Goal: Find contact information

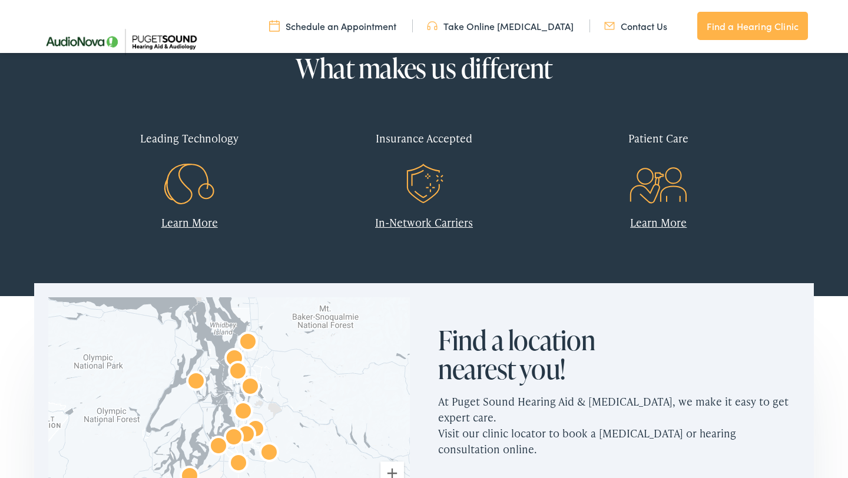
scroll to position [593, 0]
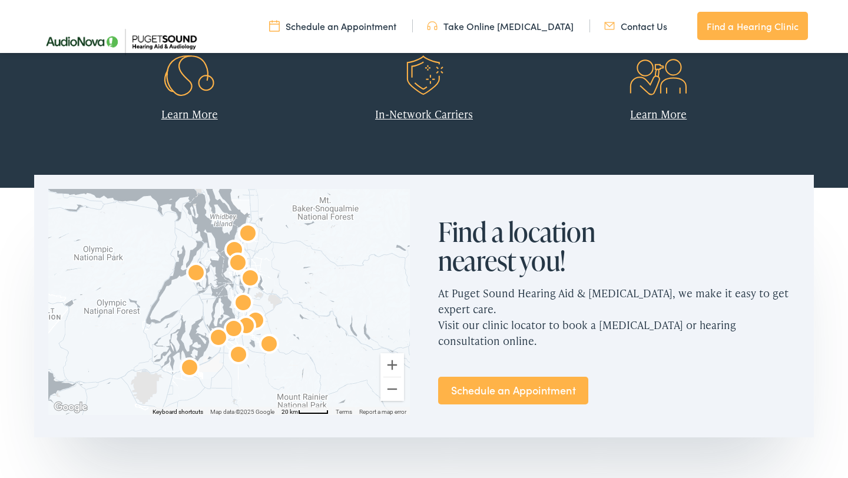
click at [273, 343] on img "AudioNova" at bounding box center [269, 345] width 28 height 28
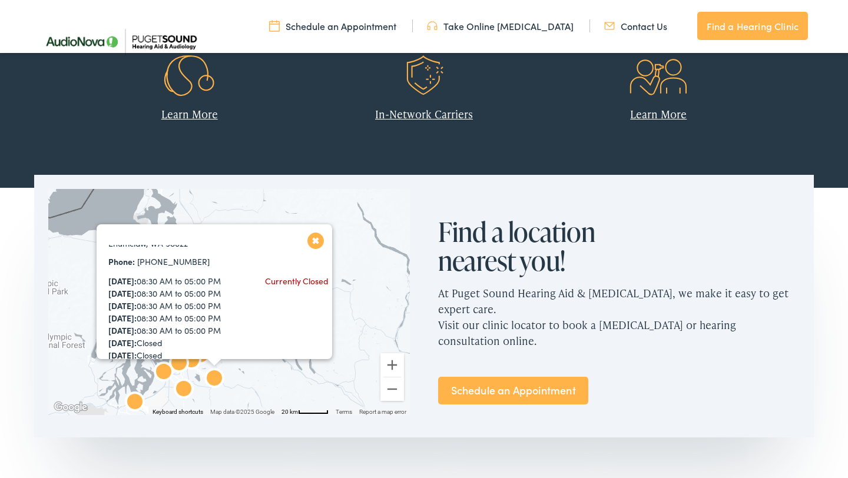
scroll to position [84, 0]
click at [134, 396] on img "AudioNova" at bounding box center [135, 403] width 28 height 28
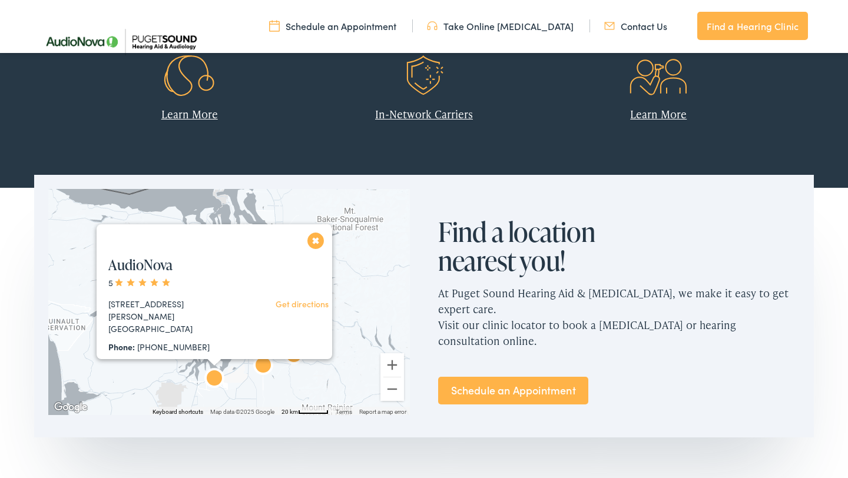
click at [319, 238] on button "Close" at bounding box center [316, 240] width 21 height 21
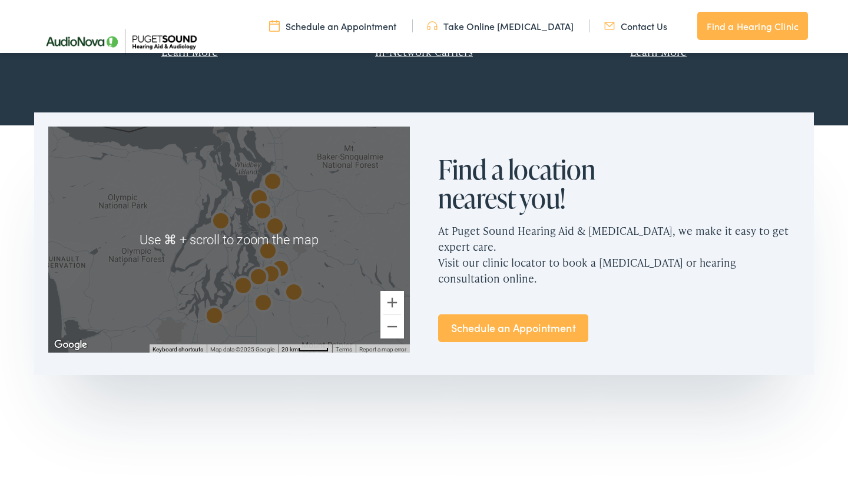
scroll to position [652, 0]
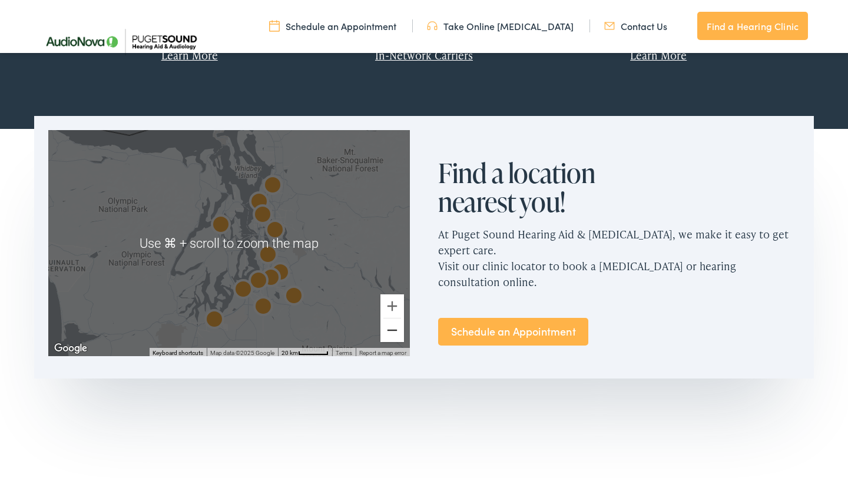
click at [386, 338] on button "Zoom out" at bounding box center [392, 331] width 24 height 24
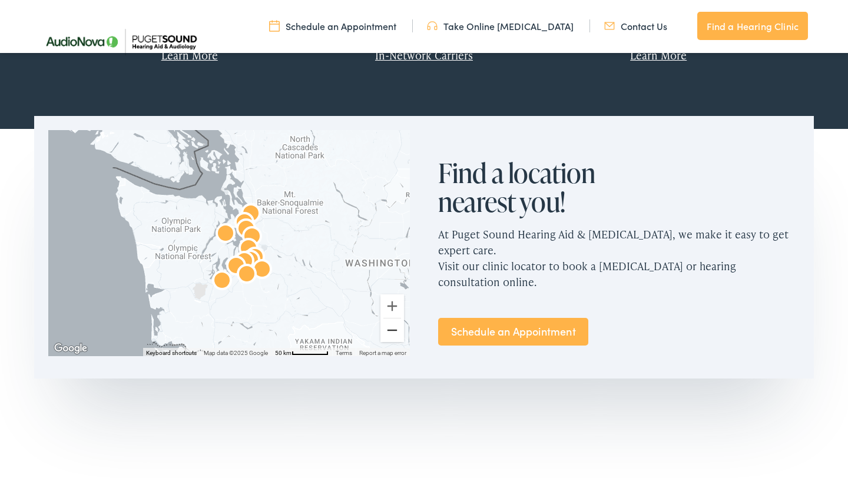
click at [393, 332] on button "Zoom out" at bounding box center [392, 331] width 24 height 24
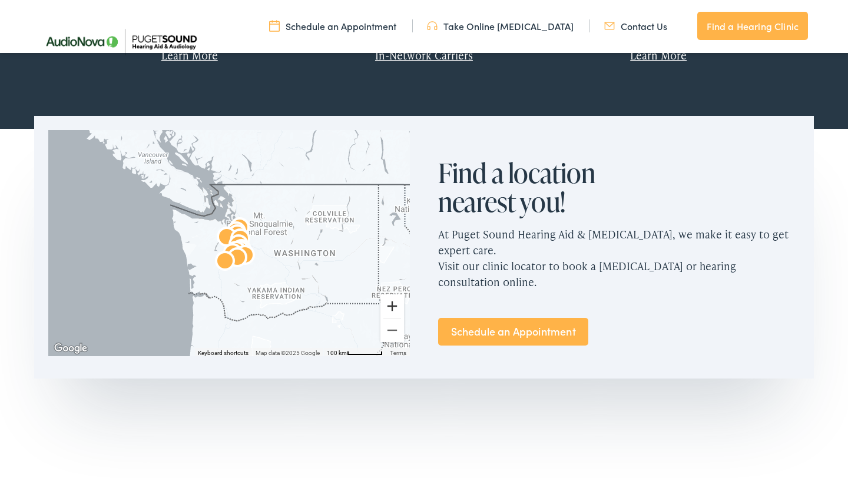
click at [394, 303] on button "Zoom in" at bounding box center [392, 306] width 24 height 24
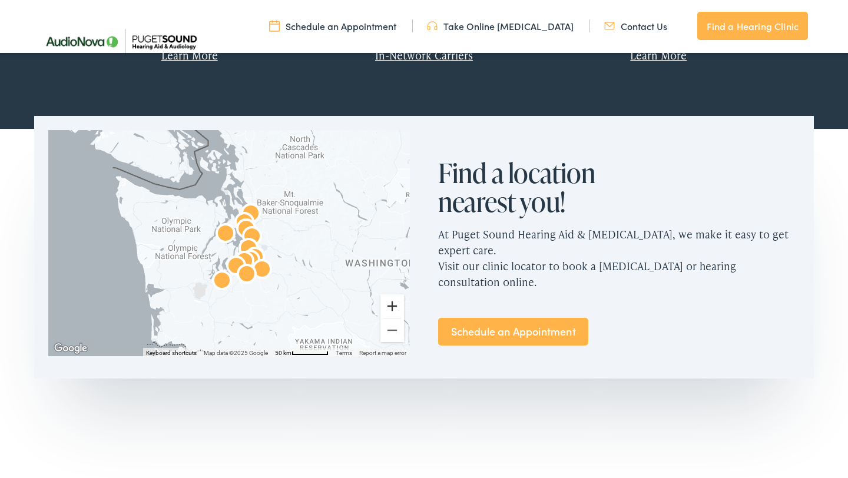
click at [394, 303] on button "Zoom in" at bounding box center [392, 306] width 24 height 24
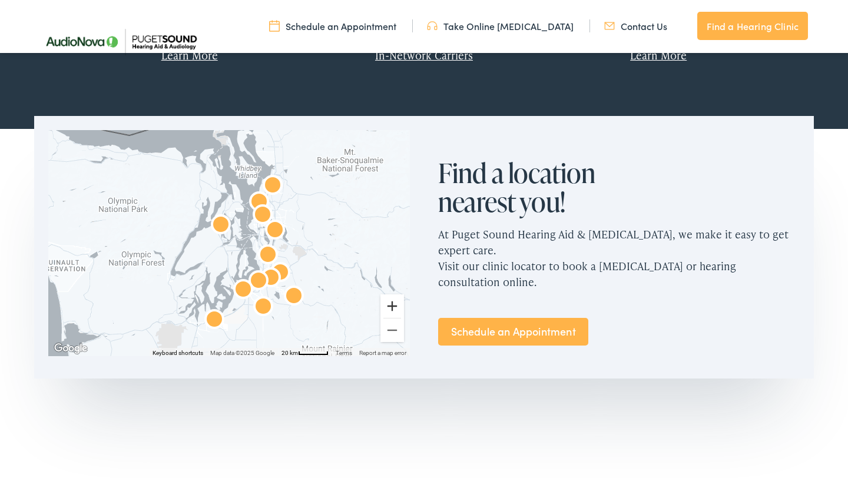
click at [393, 304] on button "Zoom in" at bounding box center [392, 306] width 24 height 24
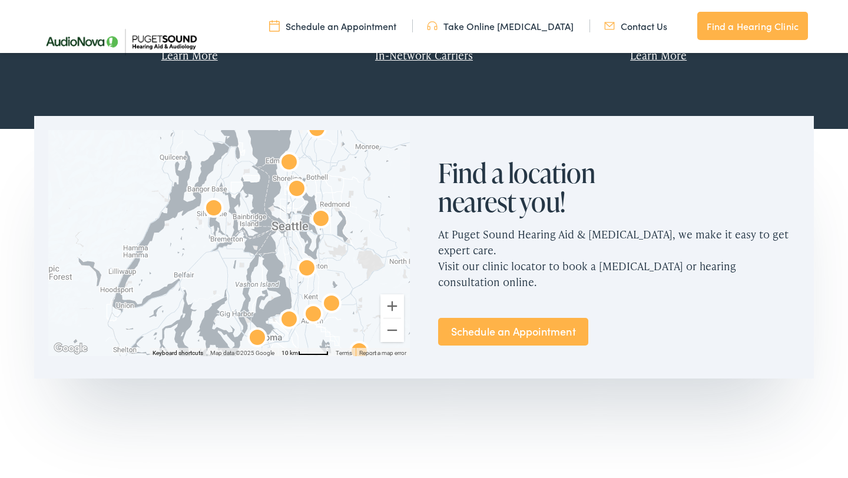
click at [318, 221] on img "AudioNova" at bounding box center [321, 220] width 28 height 28
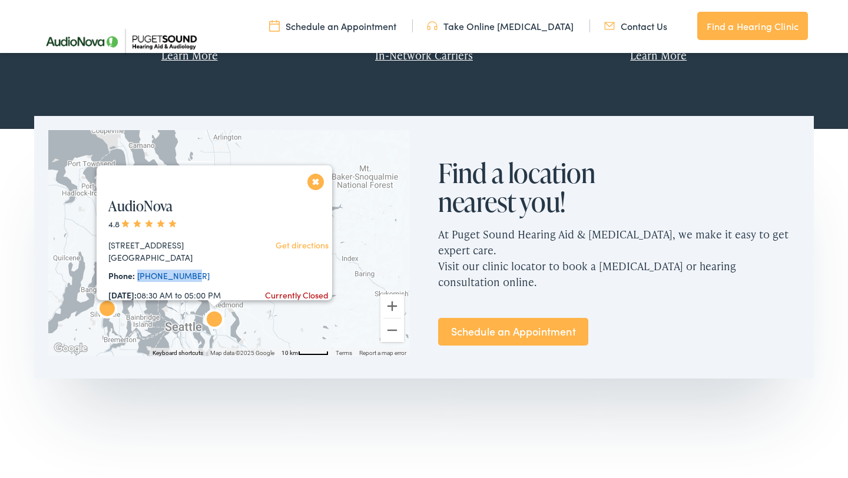
drag, startPoint x: 190, startPoint y: 275, endPoint x: 138, endPoint y: 277, distance: 51.3
click at [138, 277] on div "Phone: [PHONE_NUMBER]" at bounding box center [175, 276] width 134 height 12
copy link "[PHONE_NUMBER]"
